Goal: Find contact information: Find contact information

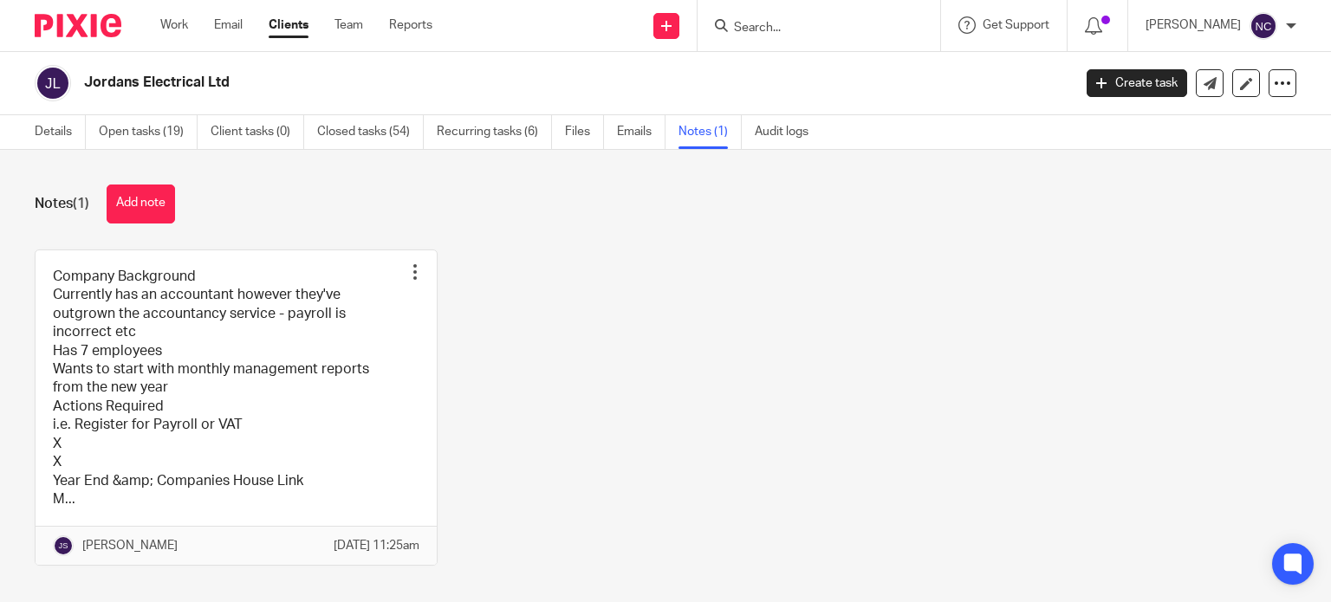
scroll to position [42, 0]
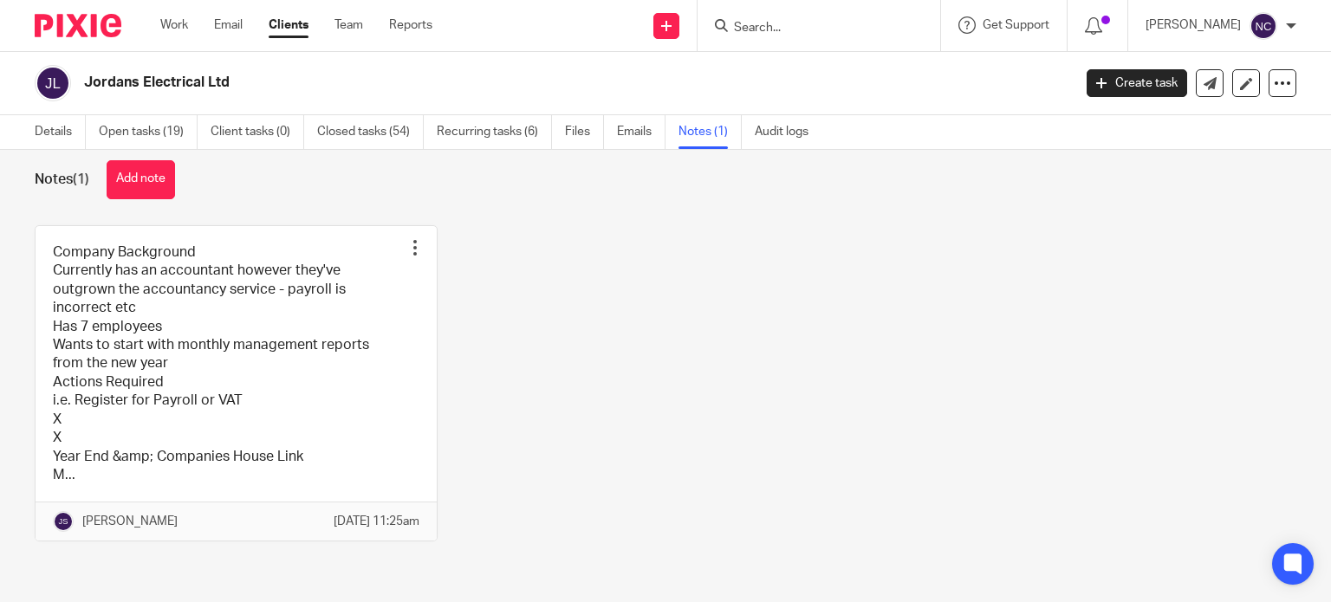
paste input "Tax Compliance certificate"
click at [755, 30] on input "Tax Compliance certificate" at bounding box center [810, 29] width 156 height 16
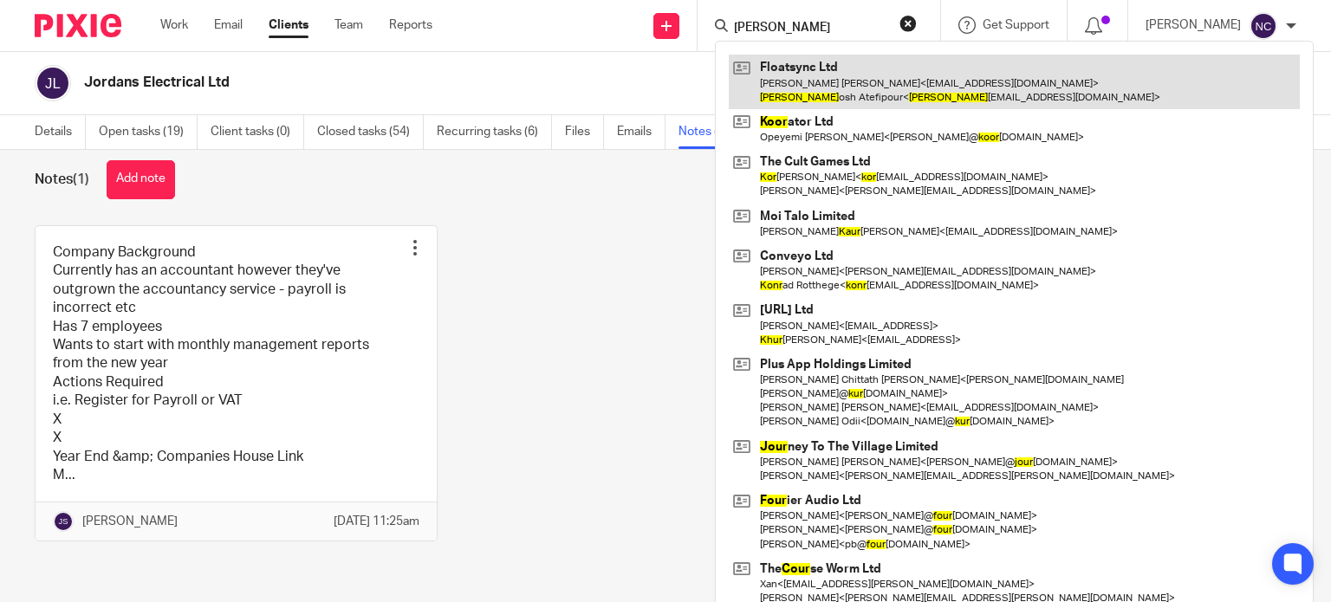
type input "[PERSON_NAME]"
click at [826, 74] on link at bounding box center [1014, 82] width 571 height 54
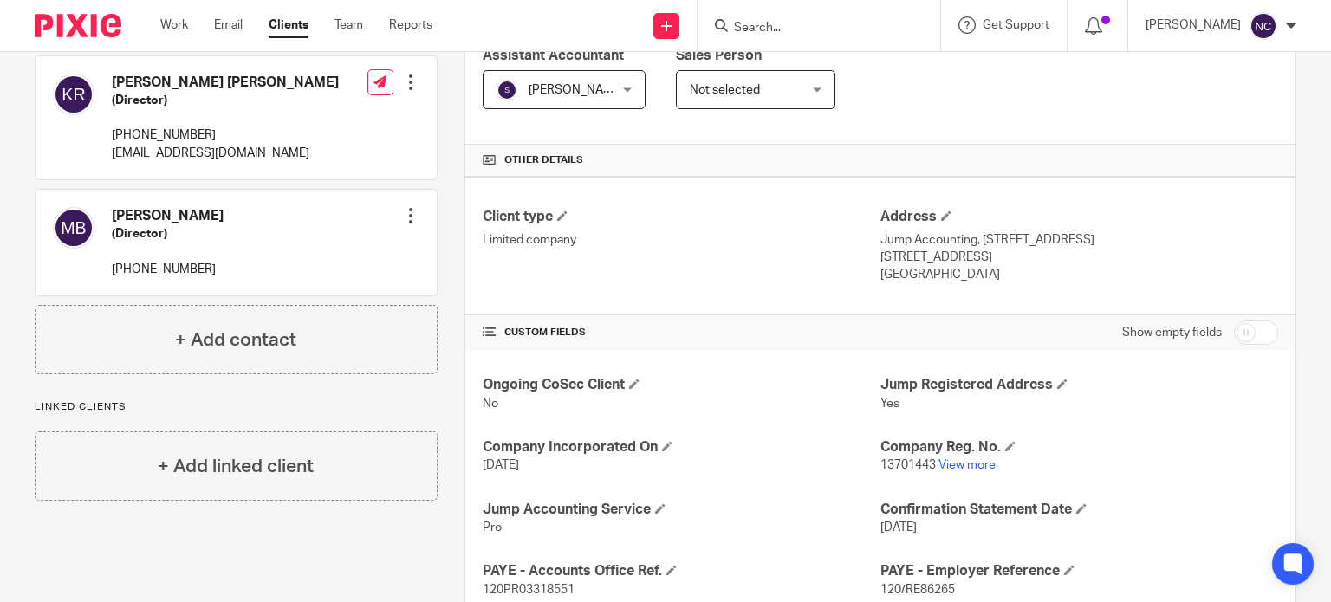
scroll to position [381, 0]
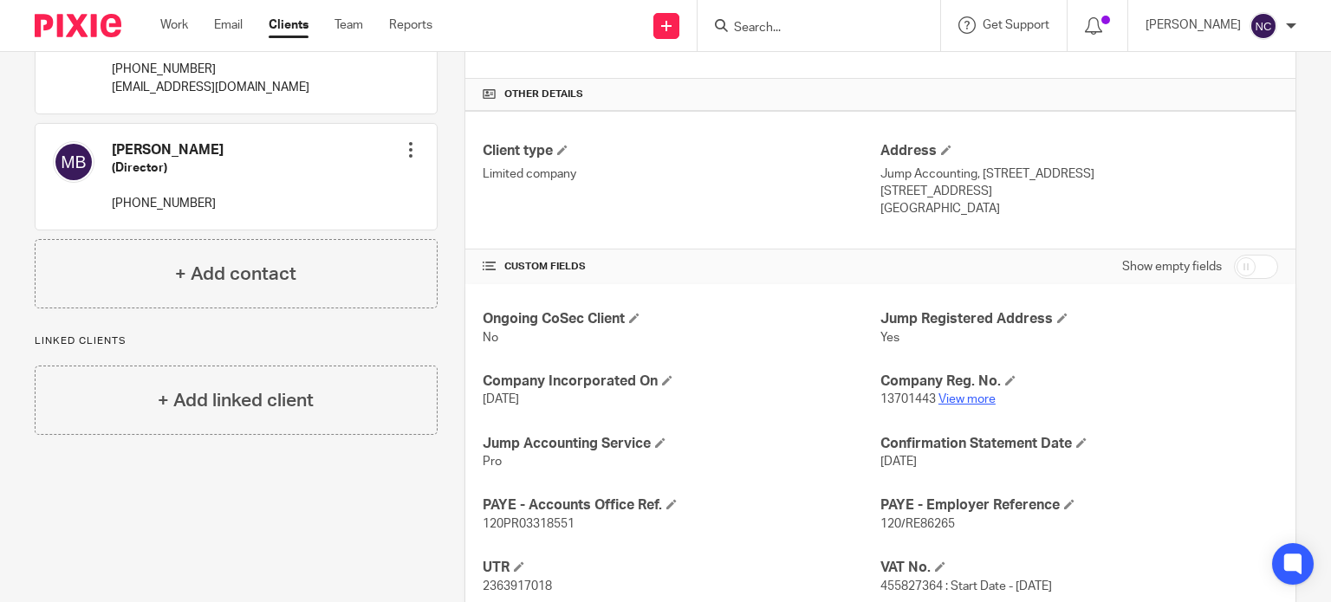
click at [978, 400] on link "View more" at bounding box center [967, 400] width 57 height 12
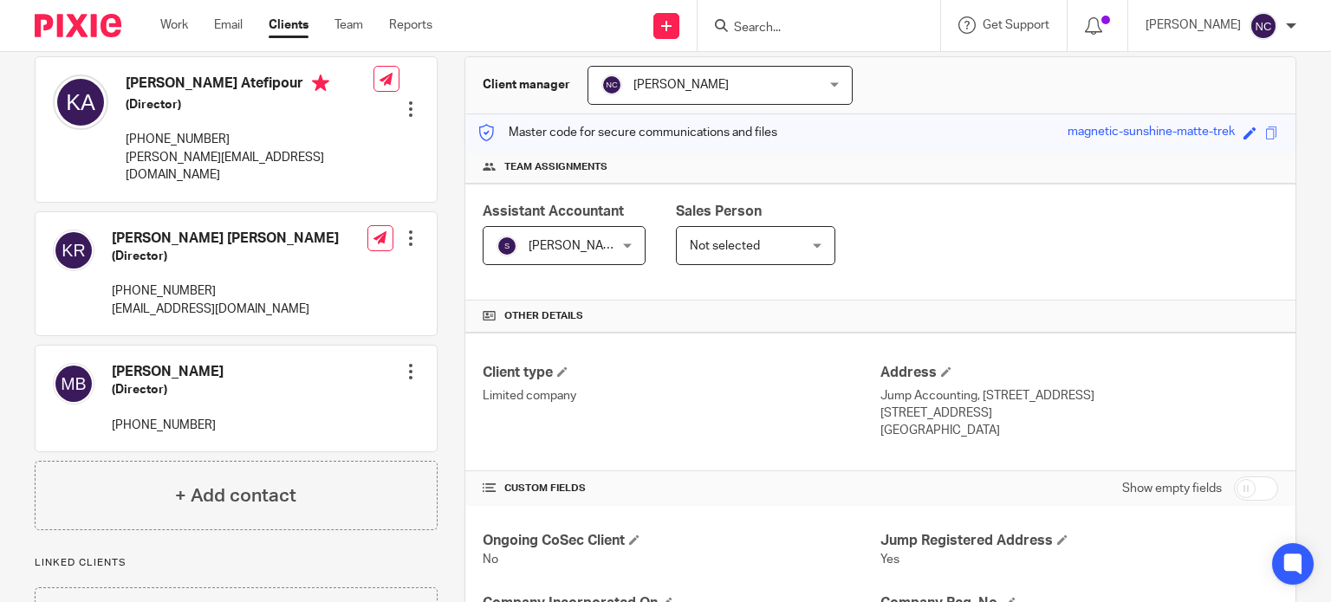
scroll to position [0, 0]
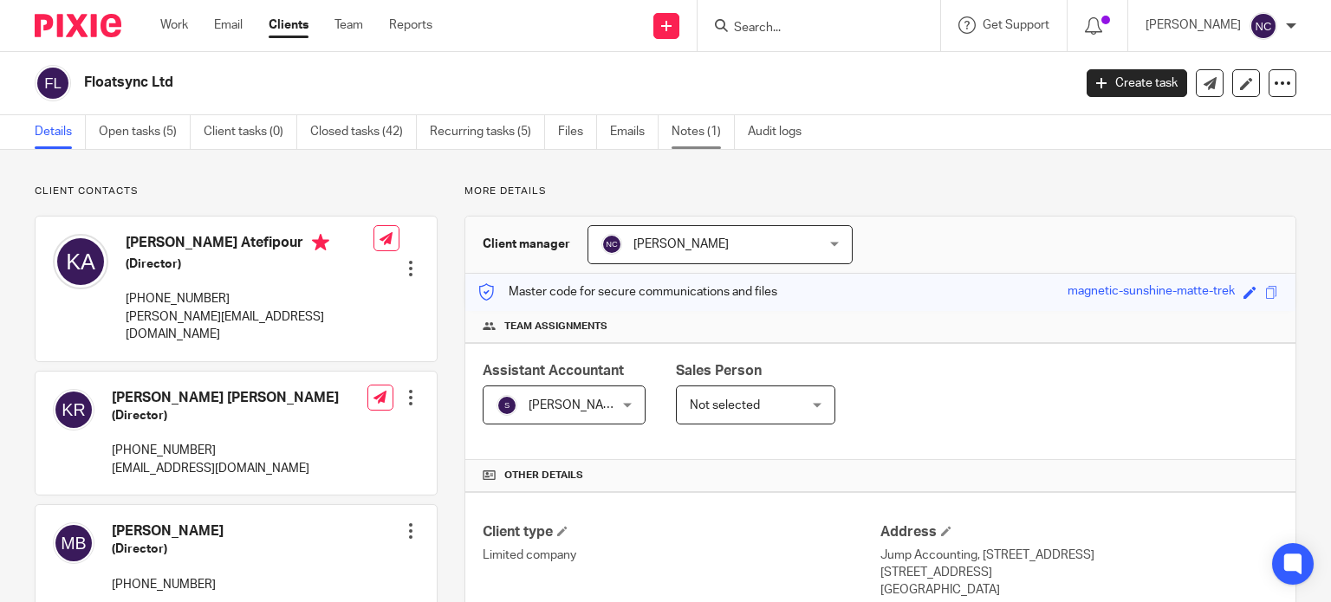
click at [702, 140] on link "Notes (1)" at bounding box center [703, 132] width 63 height 34
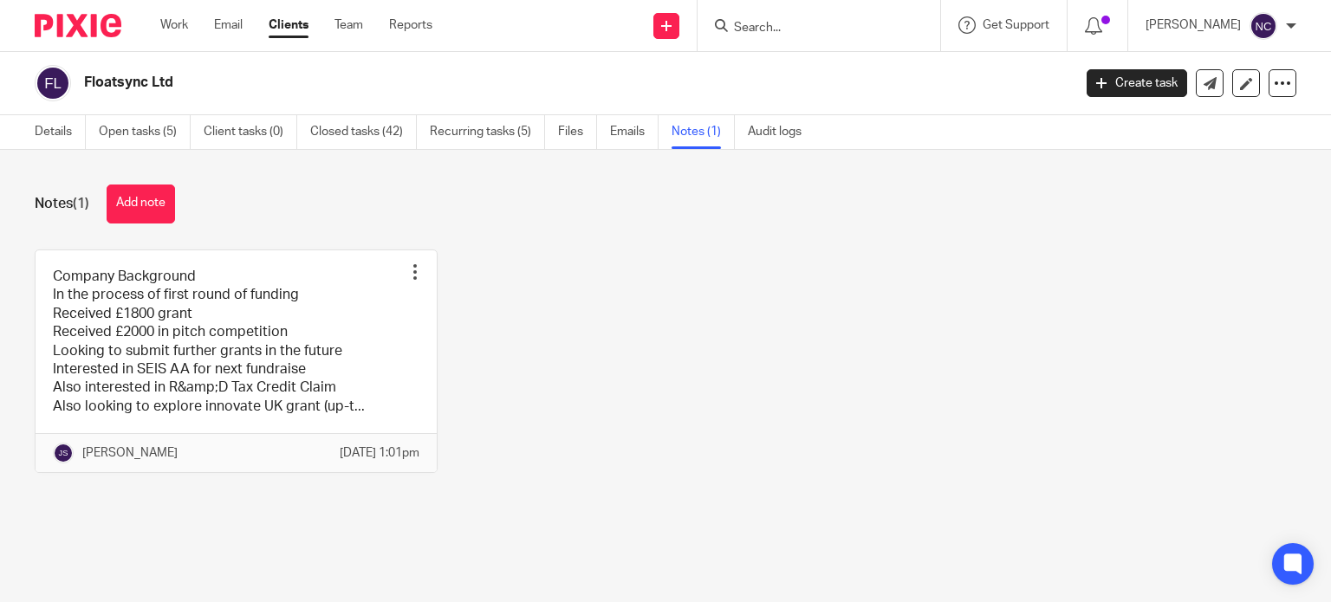
click at [818, 32] on input "Search" at bounding box center [810, 29] width 156 height 16
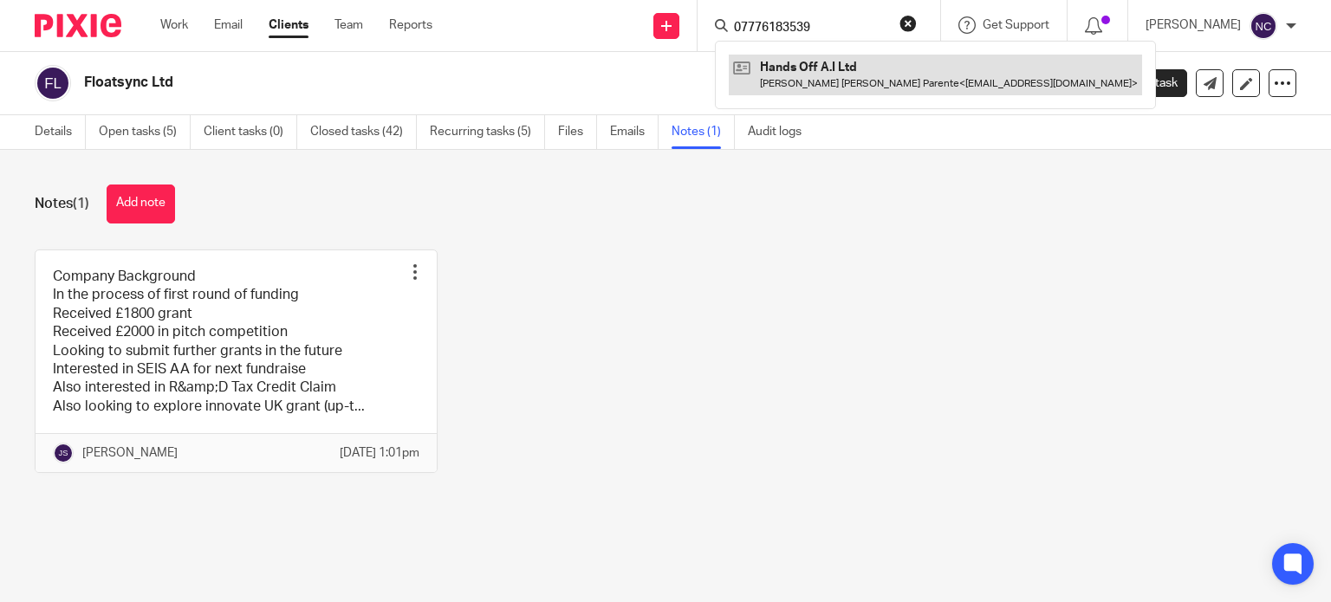
type input "07776183539"
click at [821, 62] on link at bounding box center [935, 75] width 413 height 40
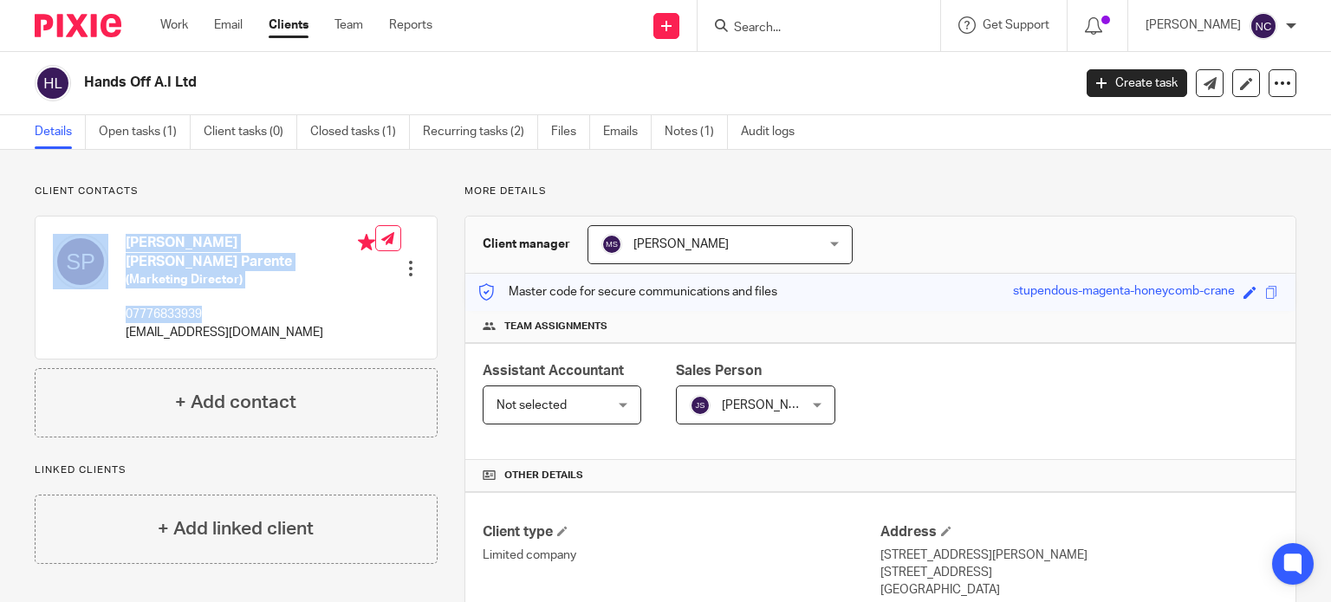
drag, startPoint x: 212, startPoint y: 311, endPoint x: 114, endPoint y: 311, distance: 97.1
click at [114, 311] on div "Serafim Augusto Valente Soares Parente (Marketing Director) 07776833939 serafim…" at bounding box center [214, 287] width 322 height 125
click at [251, 304] on div "Serafim Augusto Valente Soares Parente (Marketing Director) 07776833939 serafim…" at bounding box center [251, 287] width 250 height 107
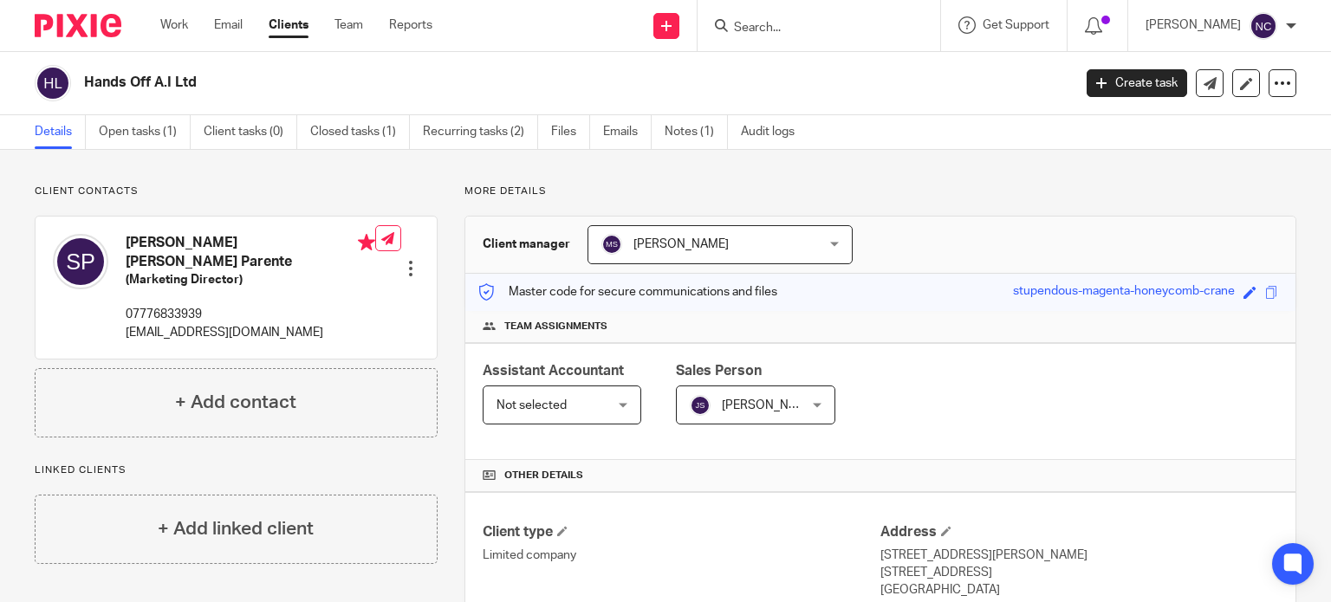
click at [784, 29] on input "Search" at bounding box center [810, 29] width 156 height 16
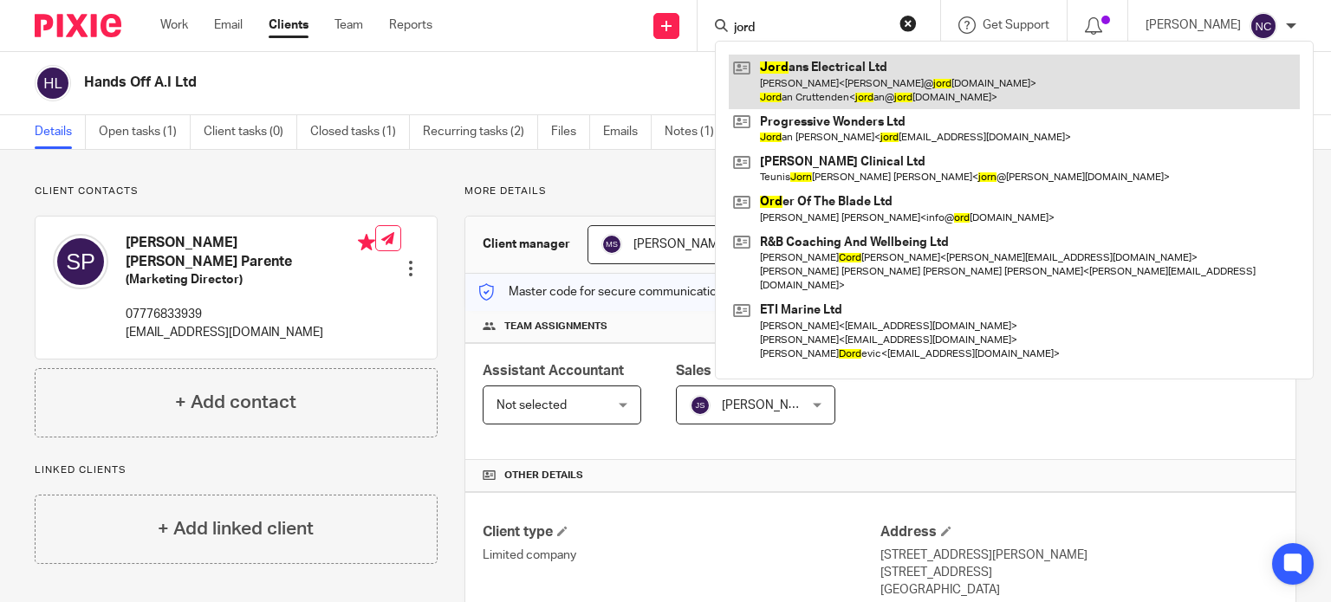
type input "jord"
click at [775, 69] on link at bounding box center [1014, 82] width 571 height 54
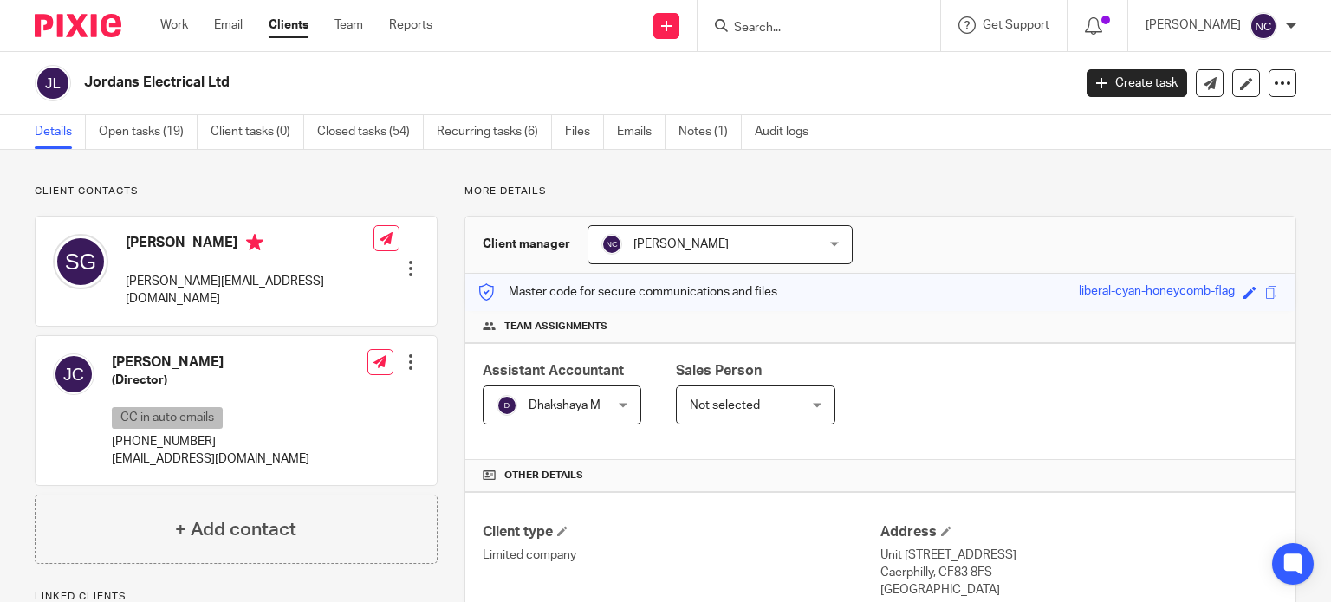
click at [762, 27] on input "Search" at bounding box center [810, 29] width 156 height 16
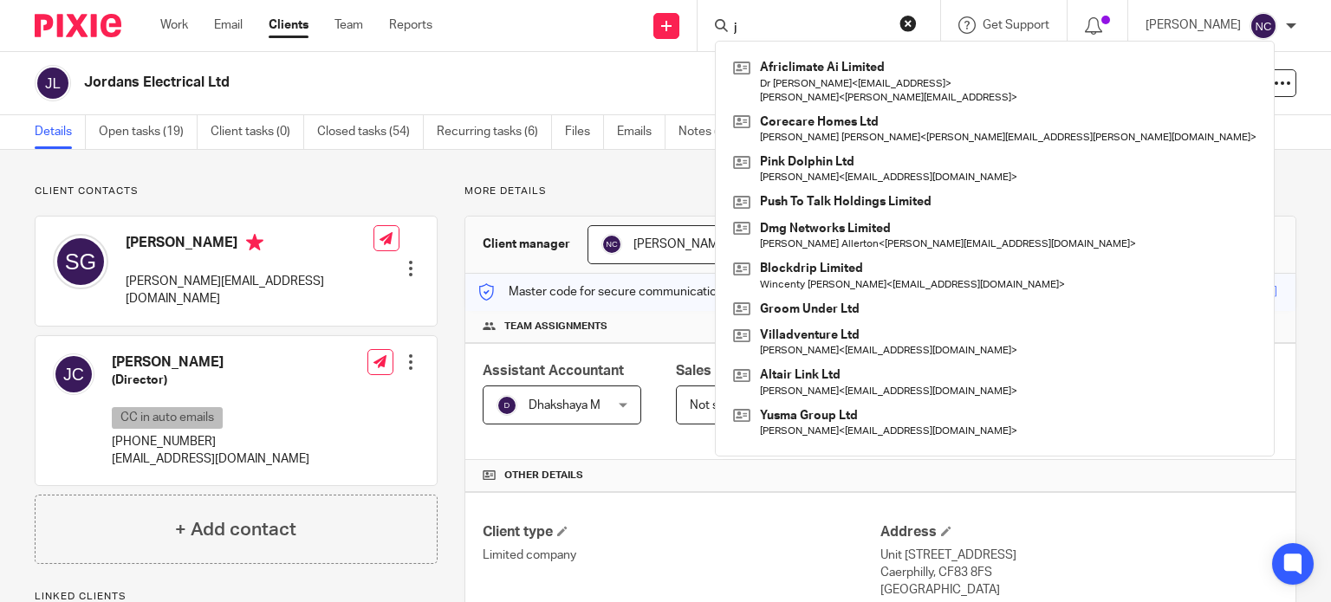
type input "j"
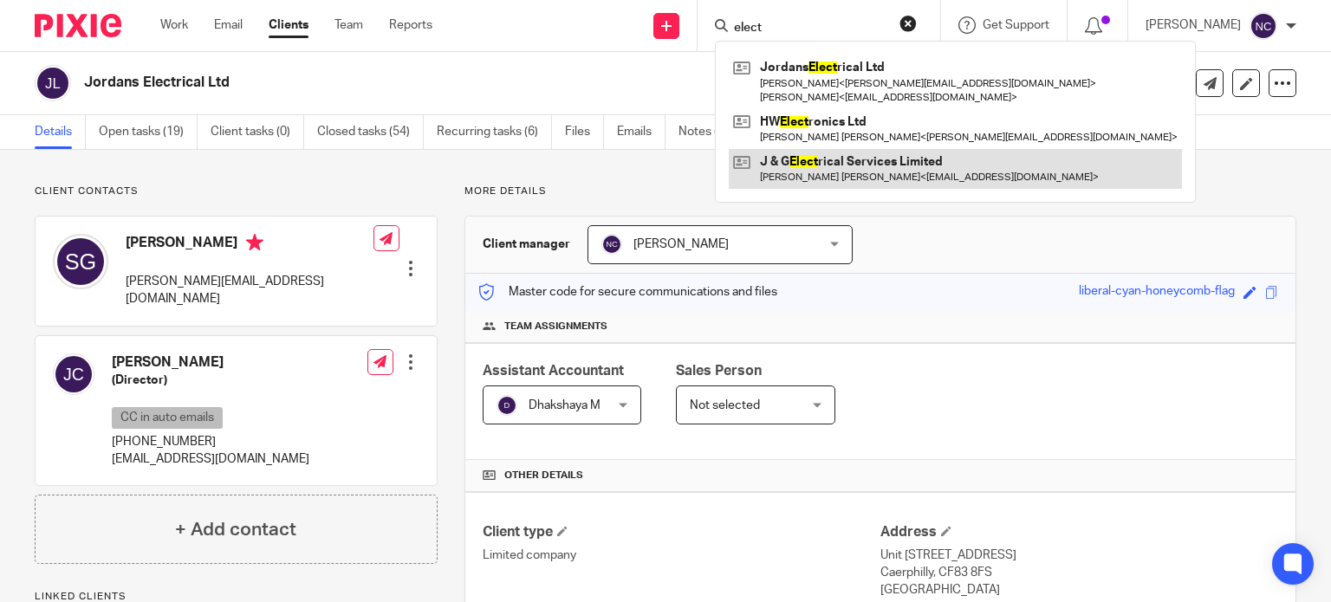
type input "elect"
click at [863, 170] on link at bounding box center [955, 169] width 453 height 40
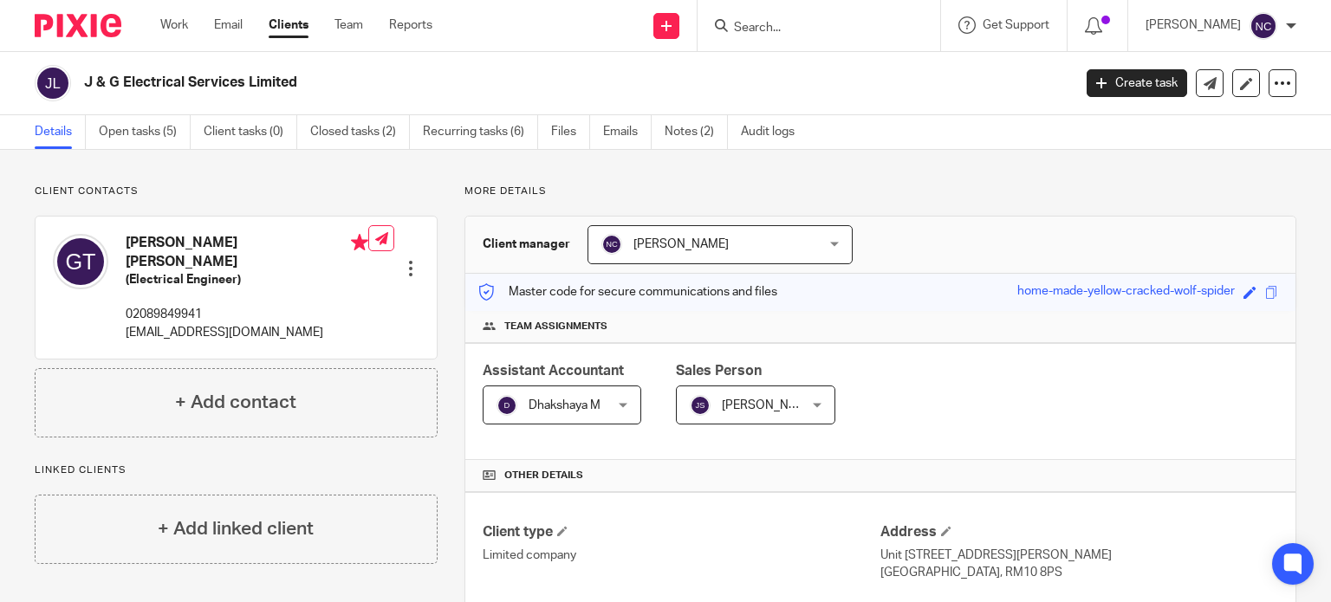
drag, startPoint x: 309, startPoint y: 92, endPoint x: 75, endPoint y: 81, distance: 234.3
click at [75, 81] on div "J & G Electrical Services Limited" at bounding box center [548, 83] width 1026 height 36
copy div "J & G Electrical Services Limited"
drag, startPoint x: 343, startPoint y: 318, endPoint x: 125, endPoint y: 322, distance: 218.5
click at [125, 322] on div "[PERSON_NAME] [PERSON_NAME] (Electrical Engineer) 02089849941 [EMAIL_ADDRESS][D…" at bounding box center [236, 288] width 401 height 142
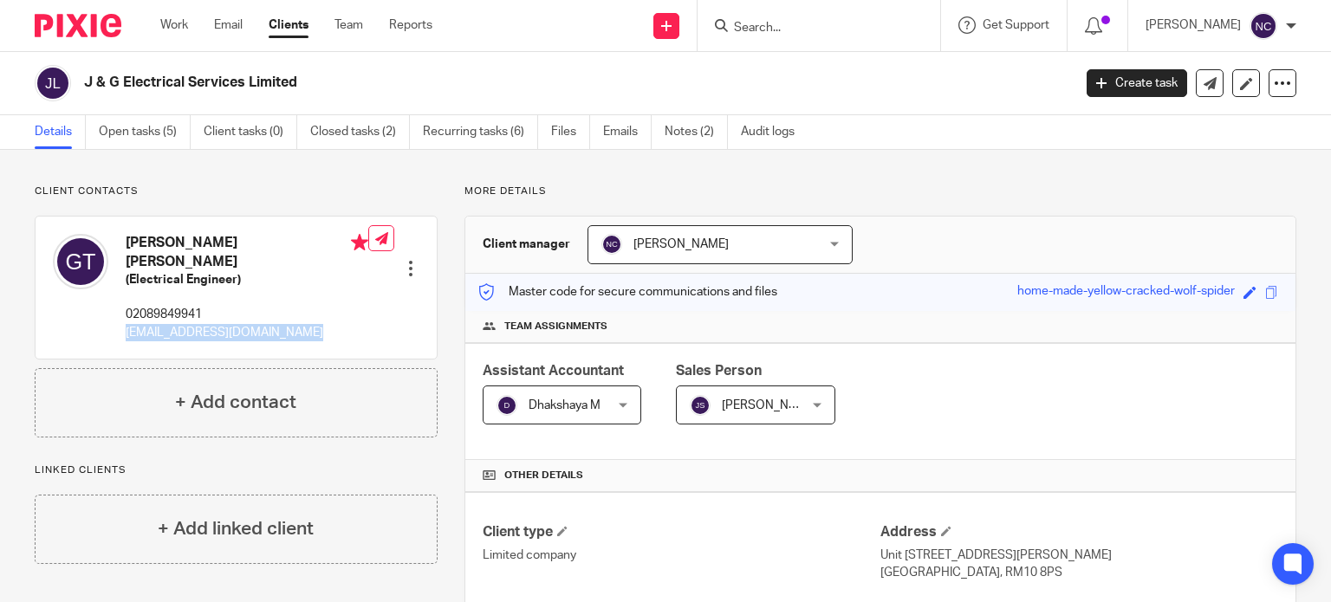
copy div "[EMAIL_ADDRESS][DOMAIN_NAME]"
